Goal: Navigation & Orientation: Find specific page/section

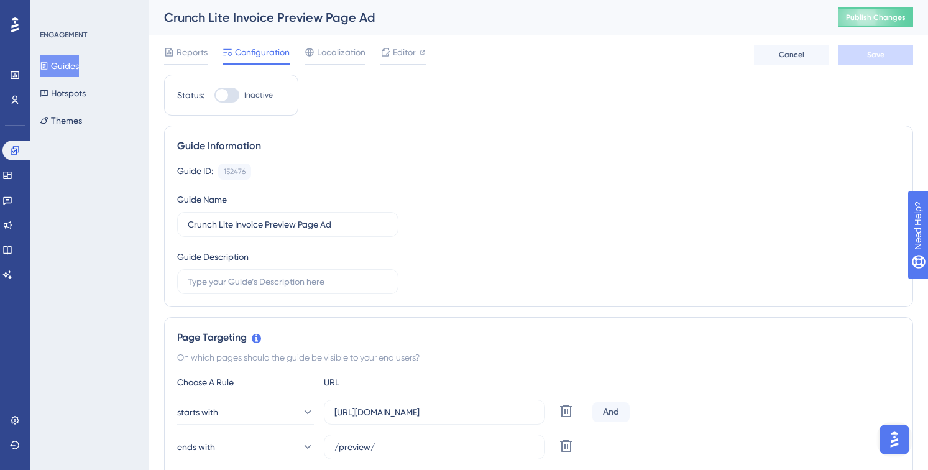
click at [65, 69] on button "Guides" at bounding box center [59, 66] width 39 height 22
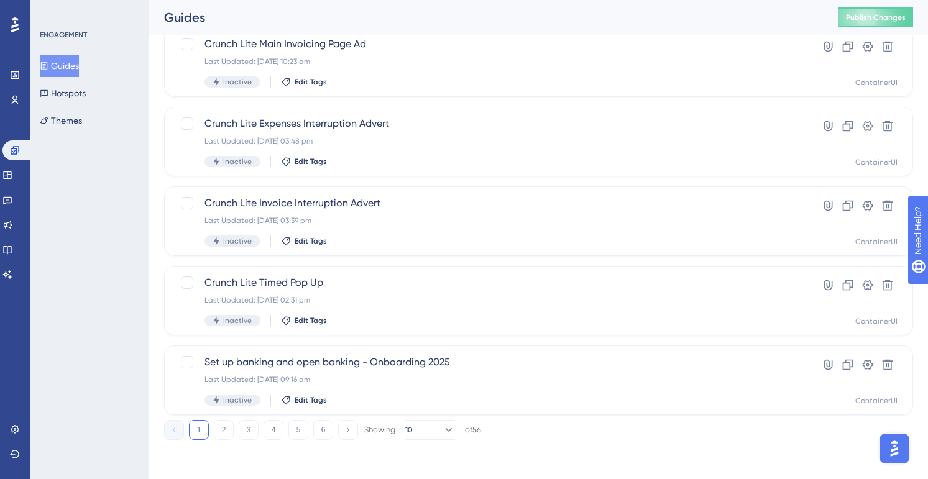
scroll to position [486, 0]
click at [228, 426] on button "2" at bounding box center [224, 430] width 20 height 20
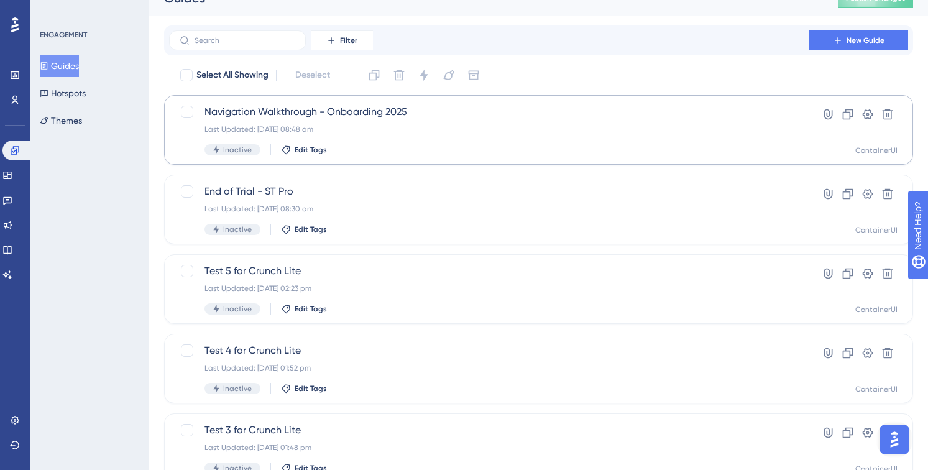
scroll to position [17, 0]
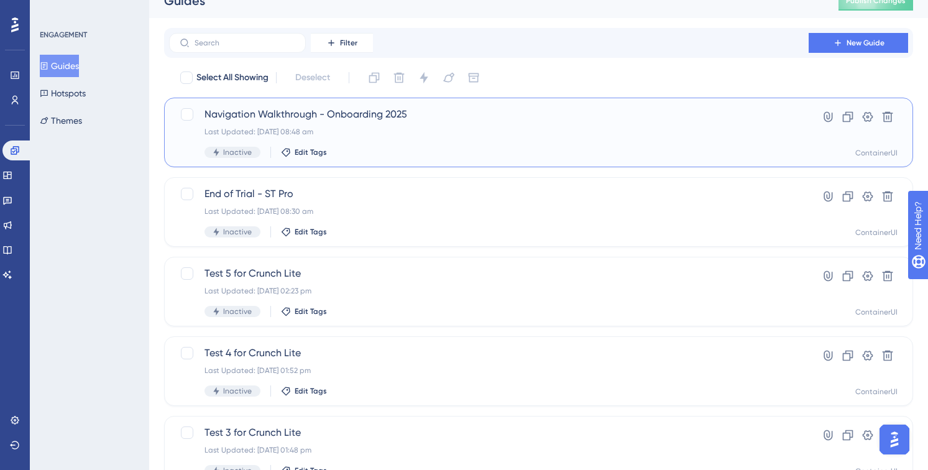
click at [330, 121] on span "Navigation Walkthrough - Onboarding 2025" at bounding box center [489, 114] width 569 height 15
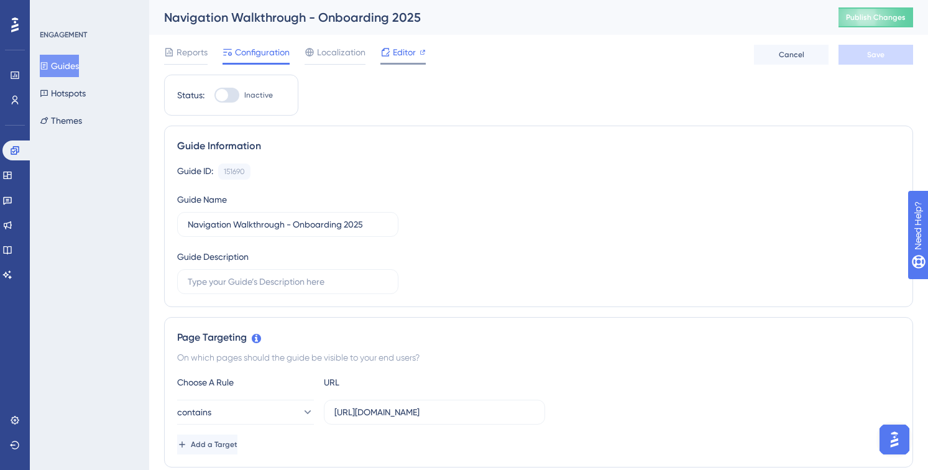
click at [407, 54] on span "Editor" at bounding box center [404, 52] width 23 height 15
